Goal: Find specific page/section: Find specific page/section

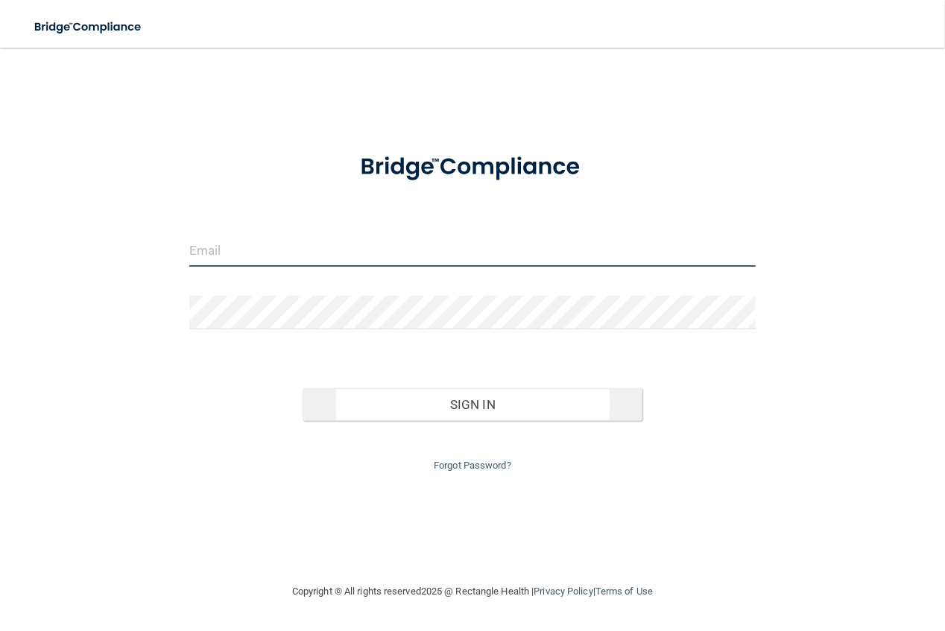
type input "[PERSON_NAME][EMAIL_ADDRESS][DOMAIN_NAME]"
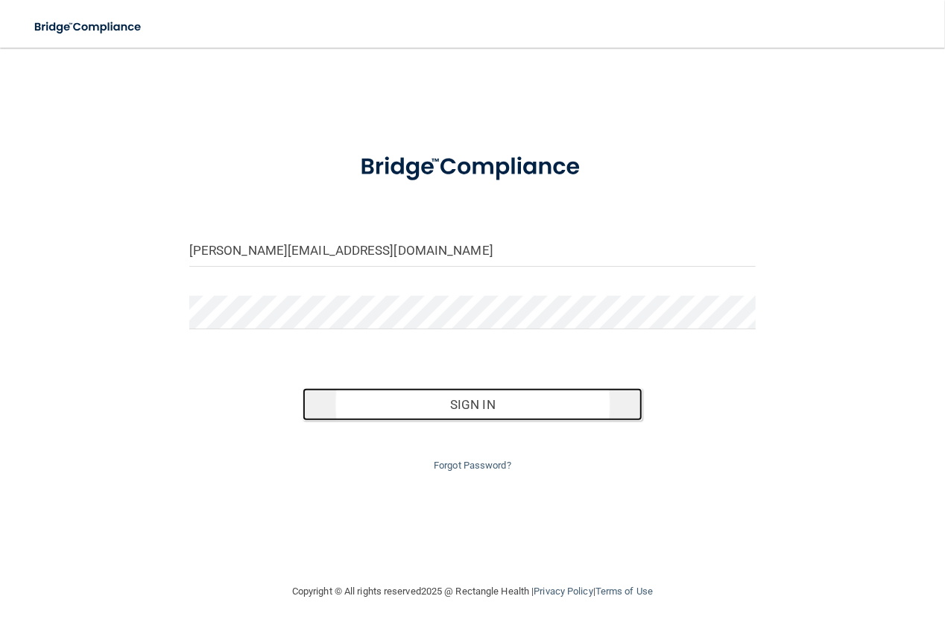
click at [490, 396] on button "Sign In" at bounding box center [473, 404] width 340 height 33
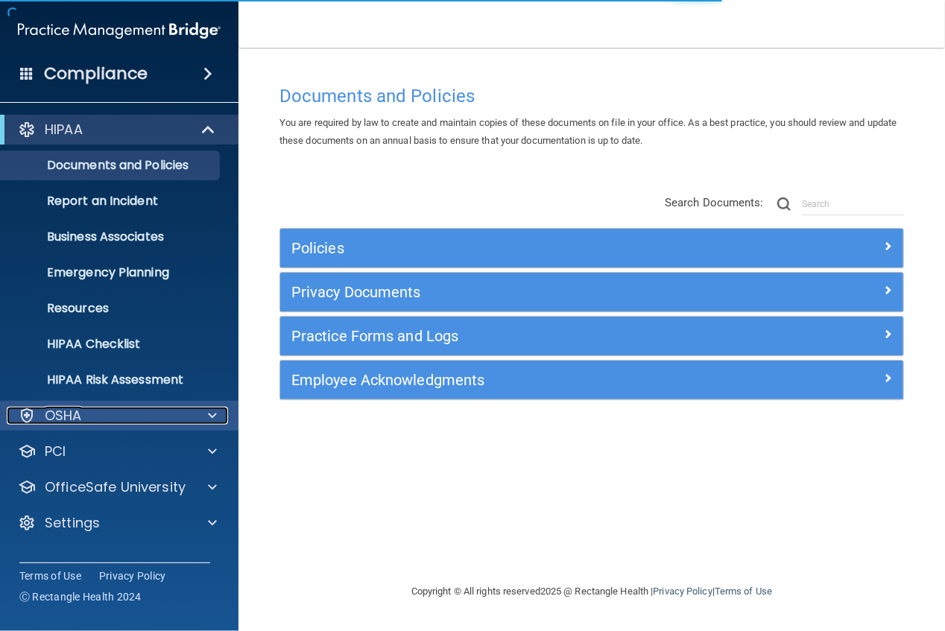
click at [92, 407] on div "OSHA" at bounding box center [99, 416] width 185 height 18
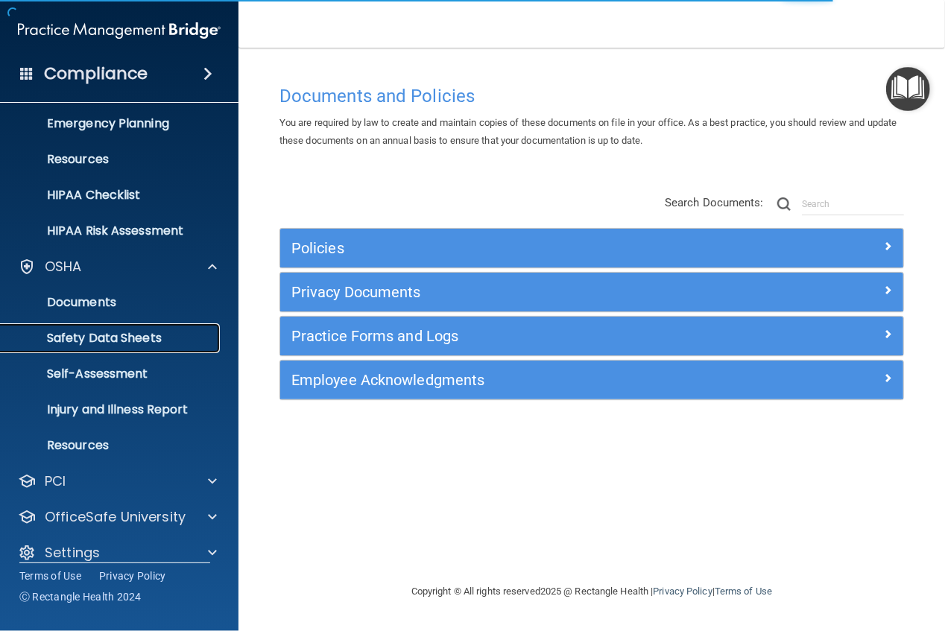
click at [93, 342] on p "Safety Data Sheets" at bounding box center [111, 338] width 203 height 15
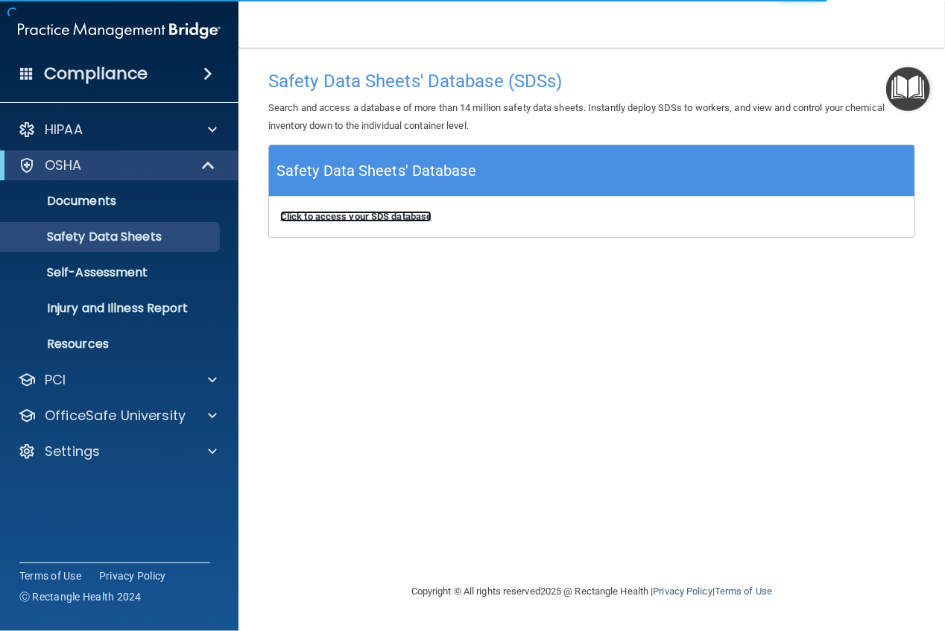
click at [323, 221] on b "Click to access your SDS database" at bounding box center [355, 216] width 151 height 11
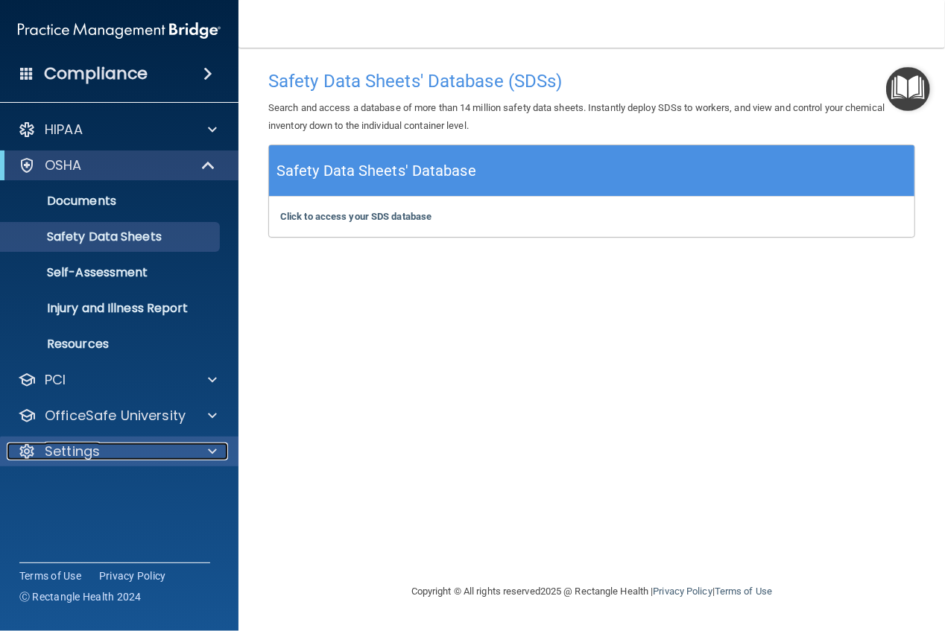
click at [56, 458] on p "Settings" at bounding box center [72, 452] width 55 height 18
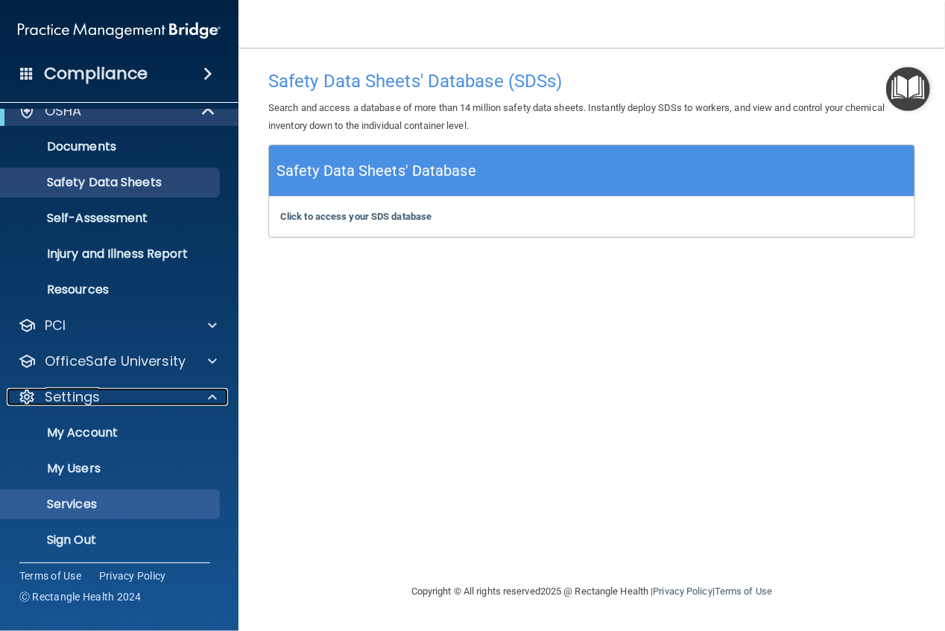
scroll to position [59, 0]
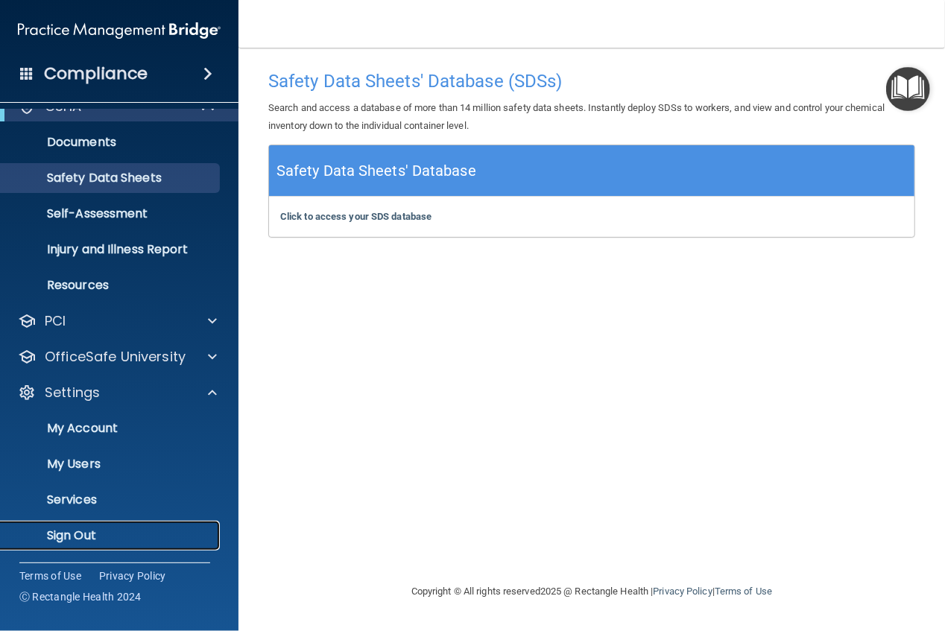
click at [79, 534] on p "Sign Out" at bounding box center [111, 535] width 203 height 15
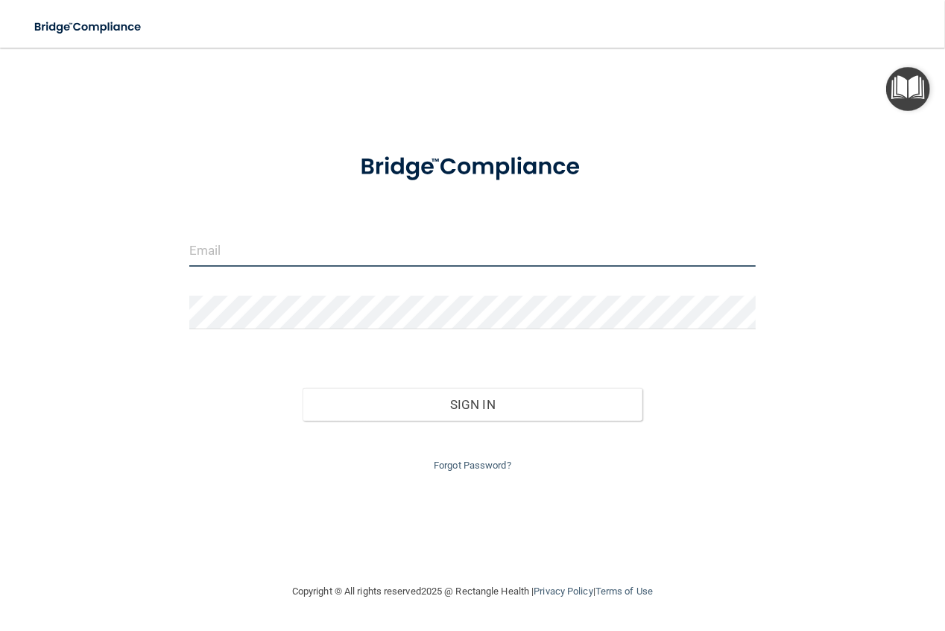
type input "[PERSON_NAME][EMAIL_ADDRESS][DOMAIN_NAME]"
